Goal: Transaction & Acquisition: Book appointment/travel/reservation

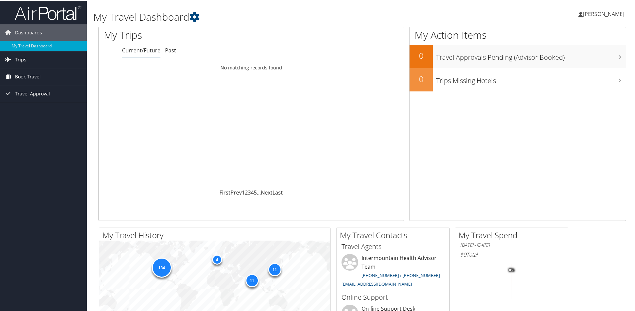
click at [26, 78] on span "Book Travel" at bounding box center [28, 76] width 26 height 17
click at [25, 108] on link "Book/Manage Online Trips" at bounding box center [43, 109] width 87 height 10
